Goal: Transaction & Acquisition: Purchase product/service

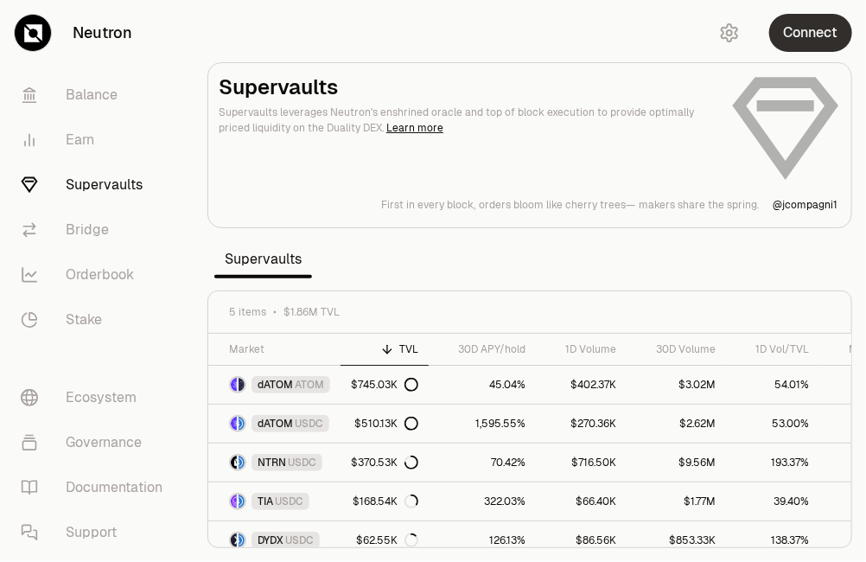
drag, startPoint x: 0, startPoint y: 0, endPoint x: 809, endPoint y: 41, distance: 810.3
click at [809, 41] on button "Connect" at bounding box center [811, 33] width 83 height 38
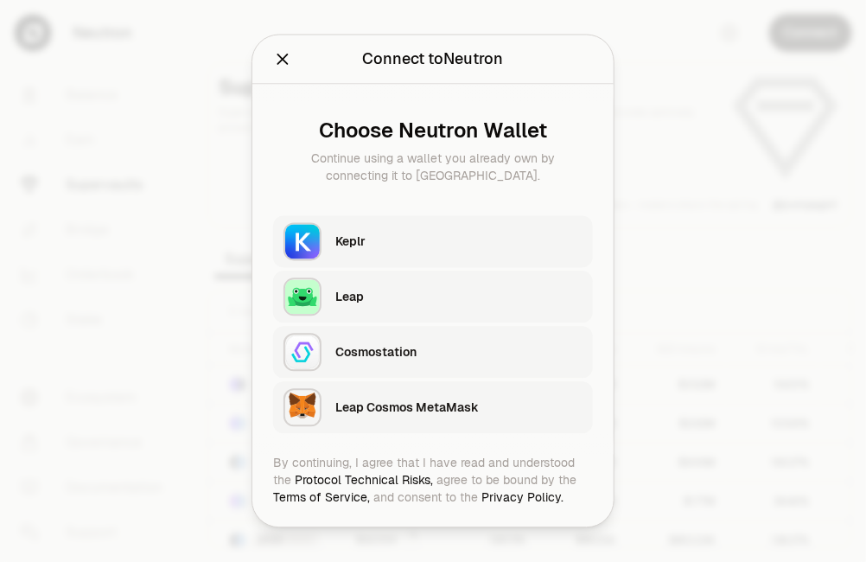
click at [384, 243] on div "Keplr" at bounding box center [458, 241] width 247 height 17
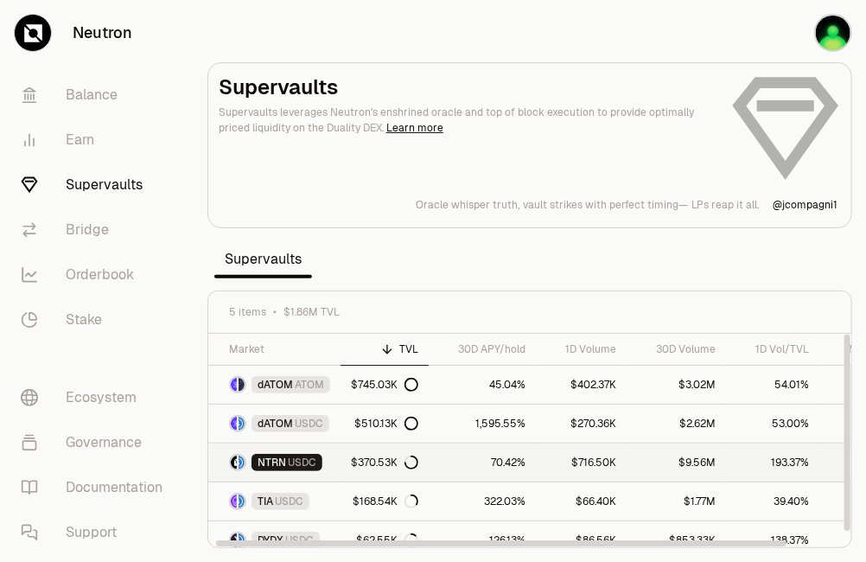
scroll to position [10, 0]
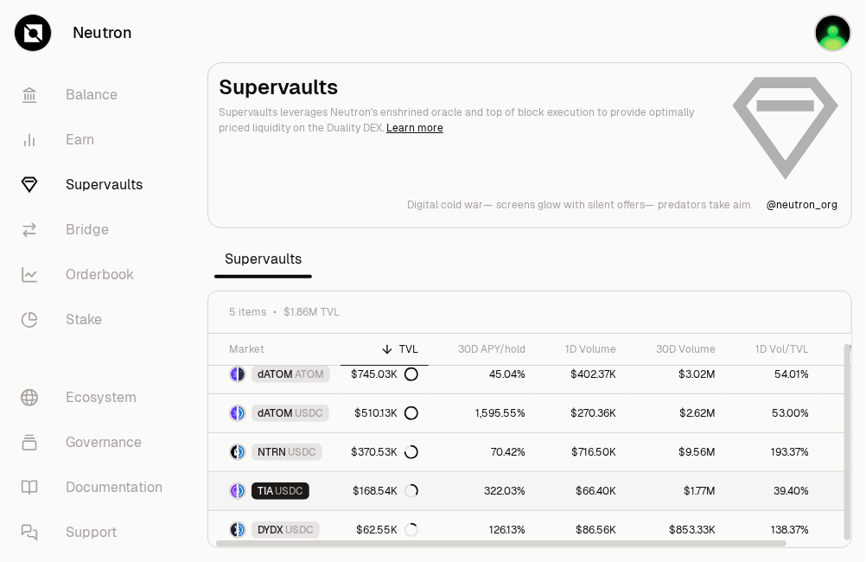
click at [439, 499] on link "322.03%" at bounding box center [482, 491] width 107 height 38
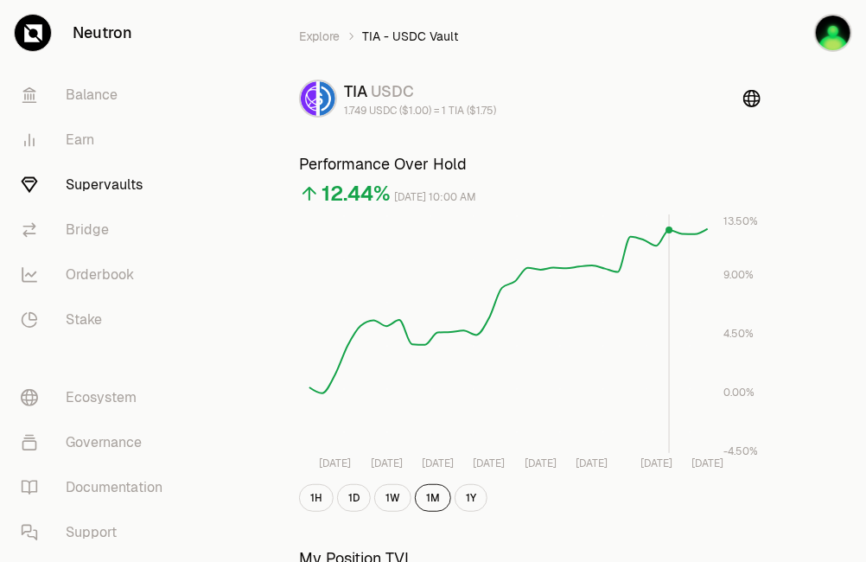
scroll to position [43, 0]
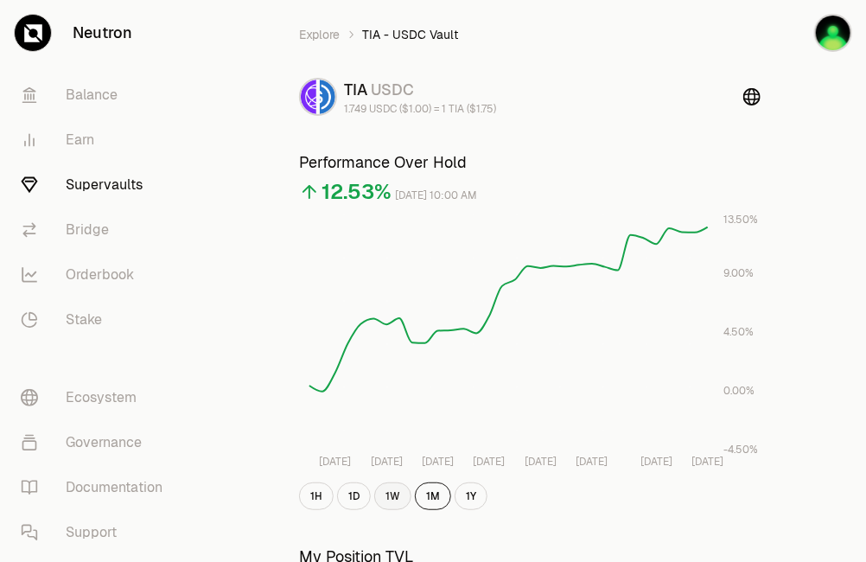
click at [394, 500] on button "1W" at bounding box center [392, 496] width 37 height 28
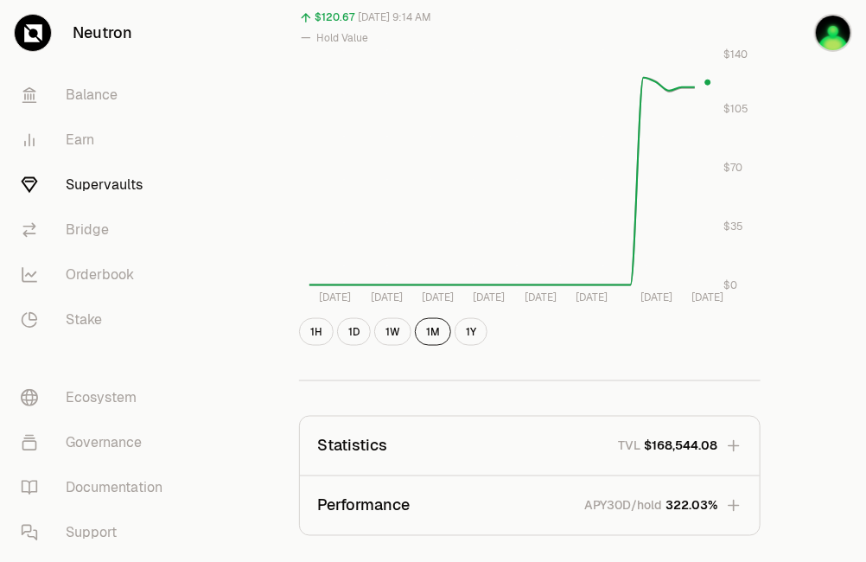
scroll to position [632, 0]
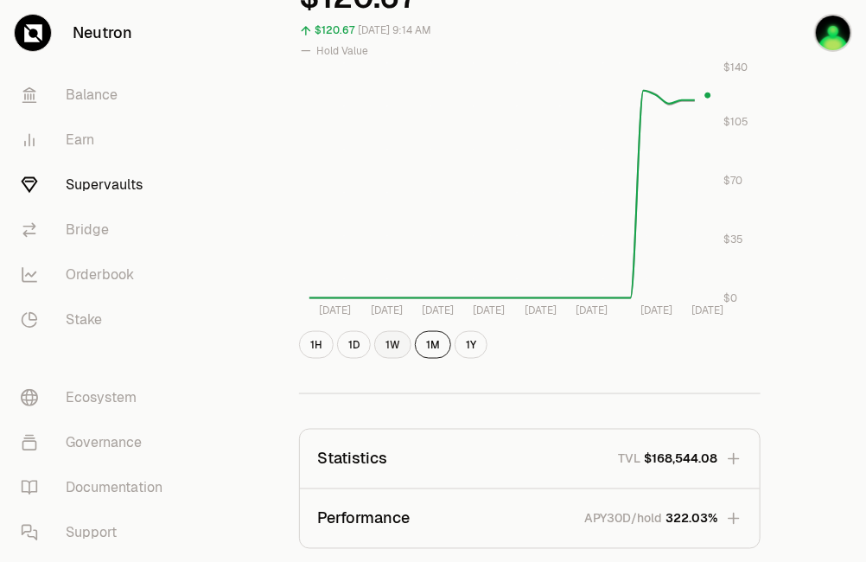
click at [394, 347] on button "1W" at bounding box center [392, 345] width 37 height 28
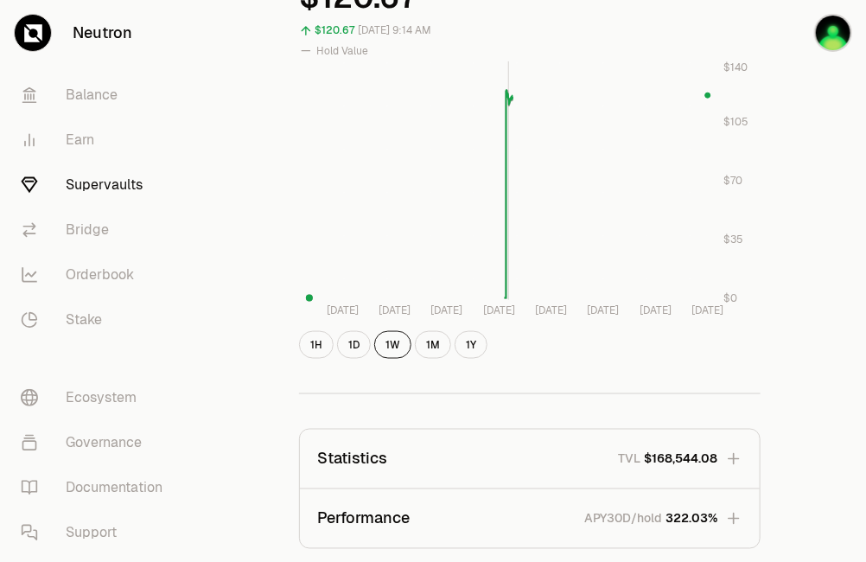
scroll to position [495, 0]
